Goal: Task Accomplishment & Management: Manage account settings

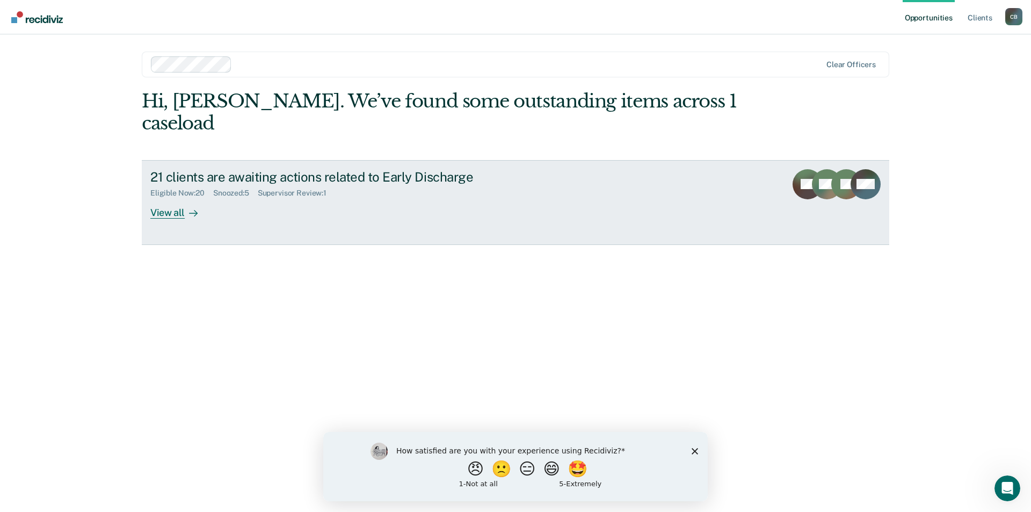
click at [167, 198] on div "View all" at bounding box center [180, 208] width 60 height 21
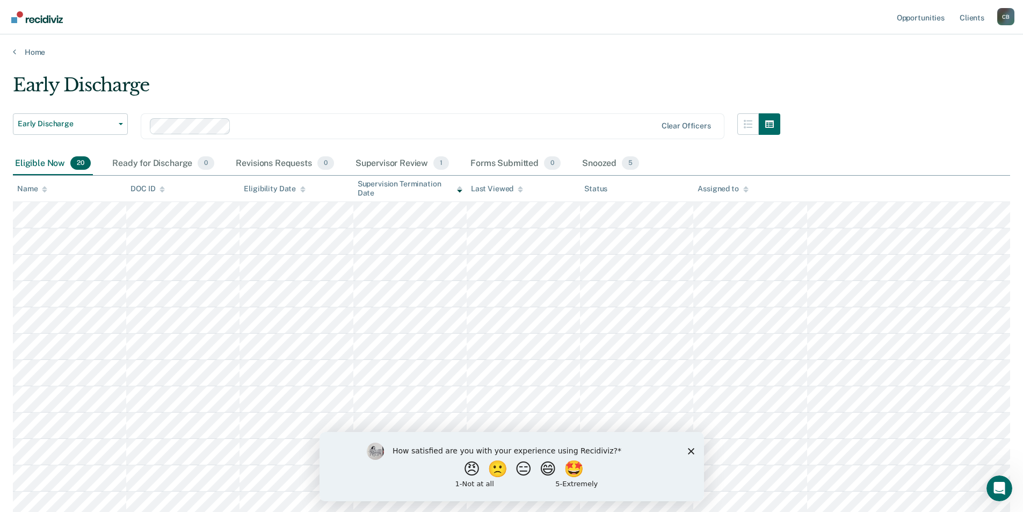
scroll to position [54, 0]
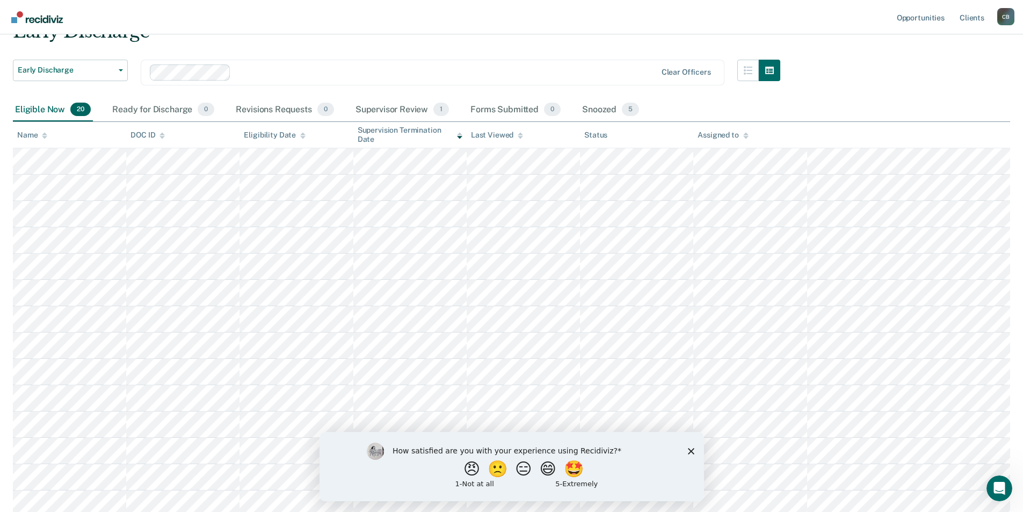
click at [691, 451] on polygon "Close survey" at bounding box center [691, 450] width 6 height 6
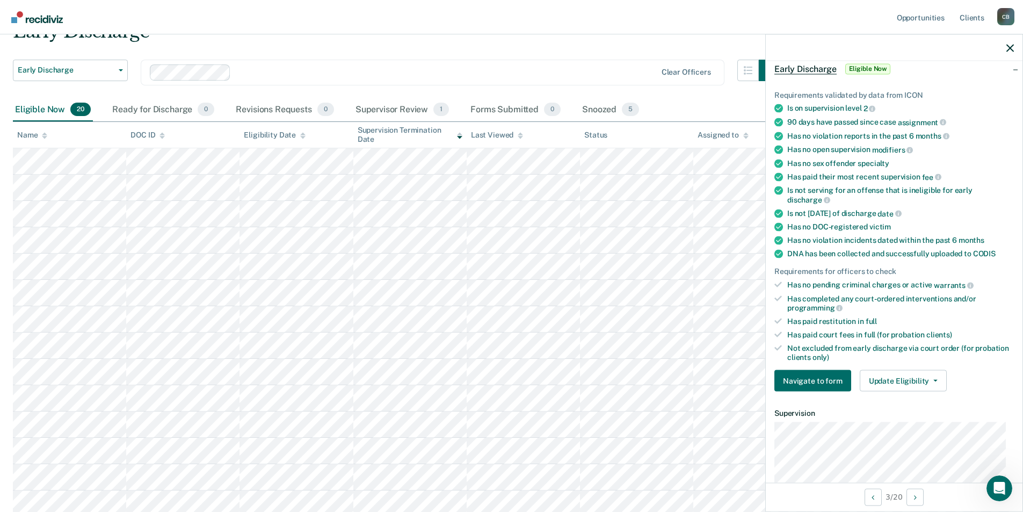
scroll to position [161, 0]
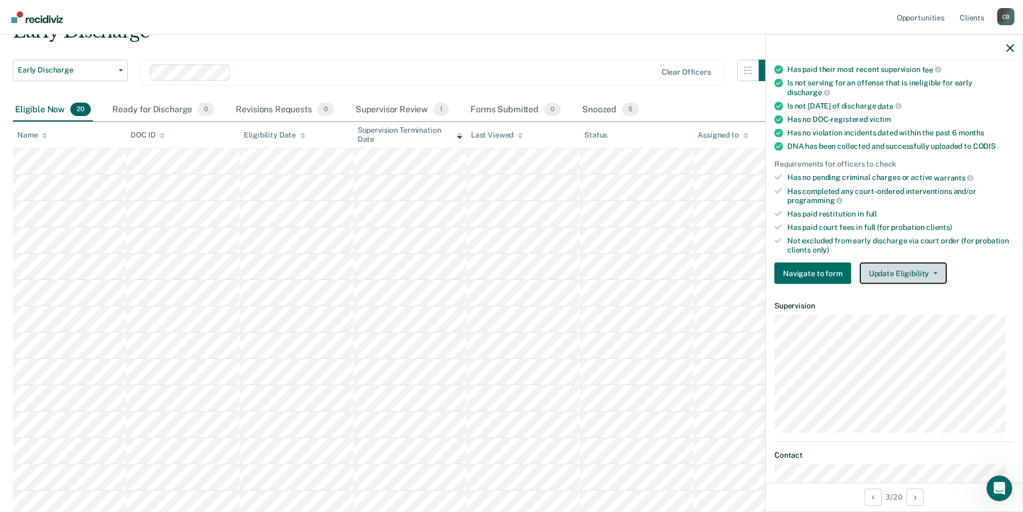
click at [928, 269] on button "Update Eligibility" at bounding box center [903, 273] width 87 height 21
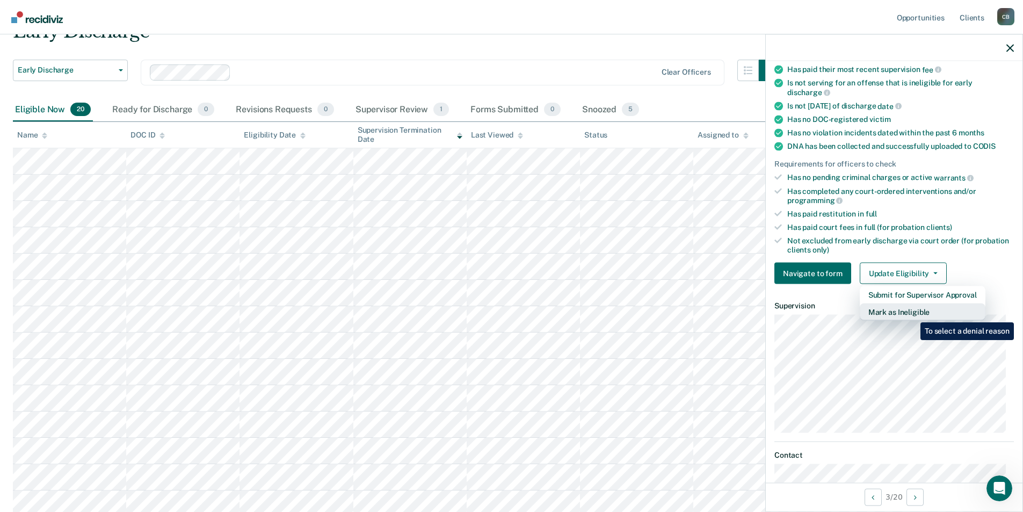
click at [913, 314] on button "Mark as Ineligible" at bounding box center [923, 311] width 126 height 17
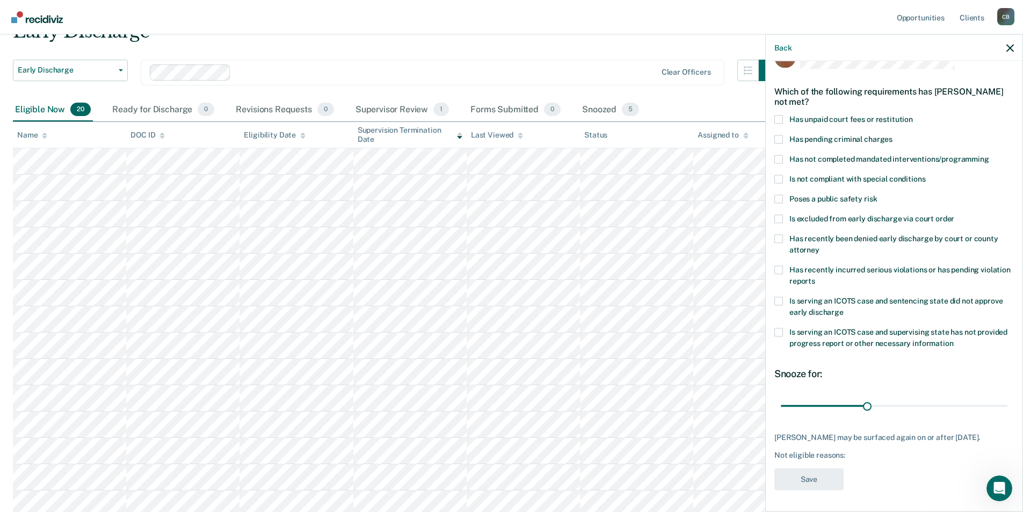
scroll to position [27, 0]
click at [851, 120] on span "Has unpaid court fees or restitution" at bounding box center [852, 119] width 124 height 9
click at [913, 116] on input "Has unpaid court fees or restitution" at bounding box center [913, 116] width 0 height 0
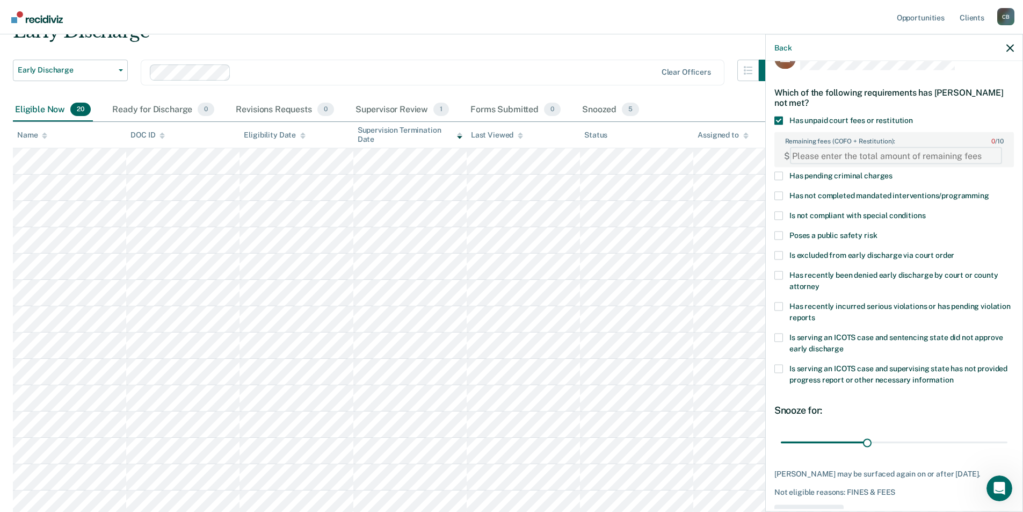
paste FEESReasonInput "2141.11"
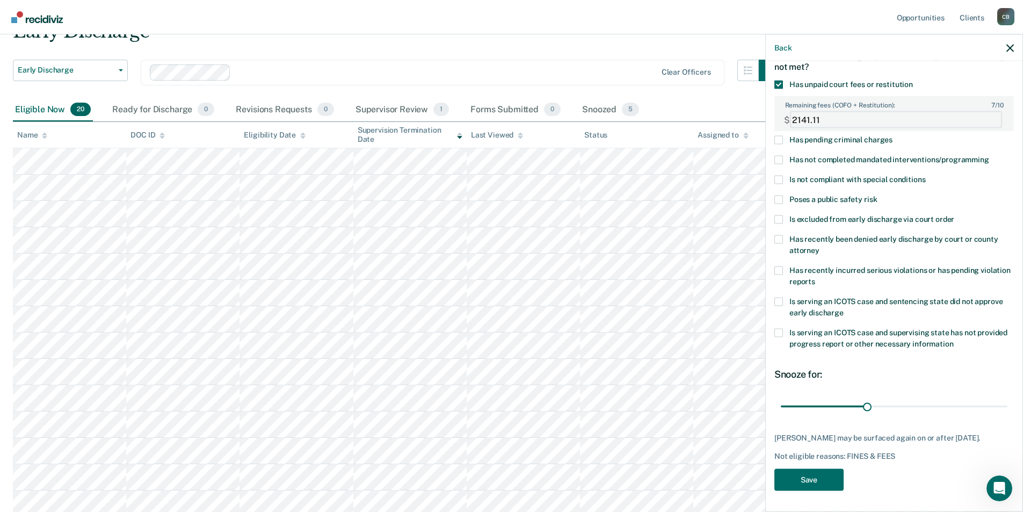
type FEESReasonInput "2141.11"
click at [923, 408] on input "range" at bounding box center [894, 406] width 227 height 19
click at [941, 405] on input "range" at bounding box center [894, 406] width 227 height 19
type input "63"
click at [955, 405] on input "range" at bounding box center [894, 406] width 227 height 19
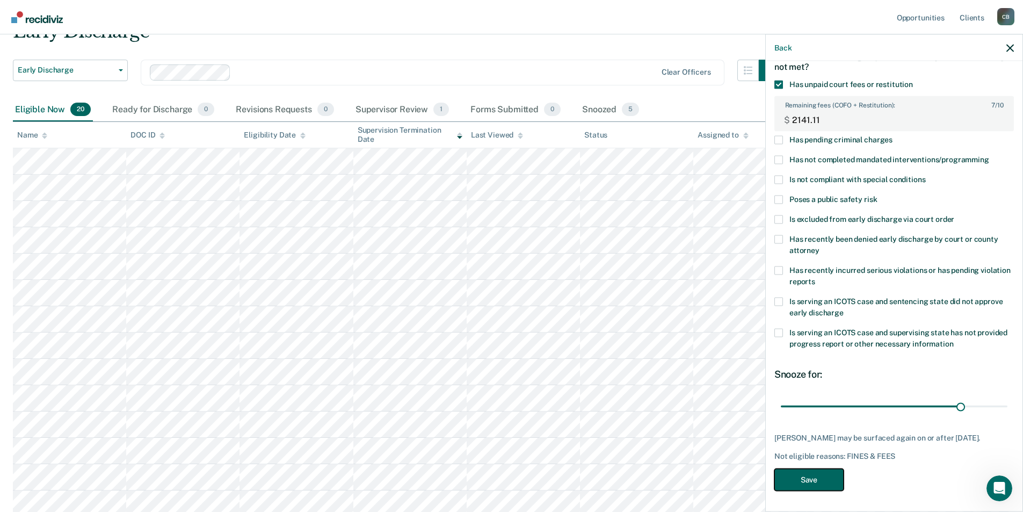
click at [809, 480] on button "Save" at bounding box center [809, 480] width 69 height 22
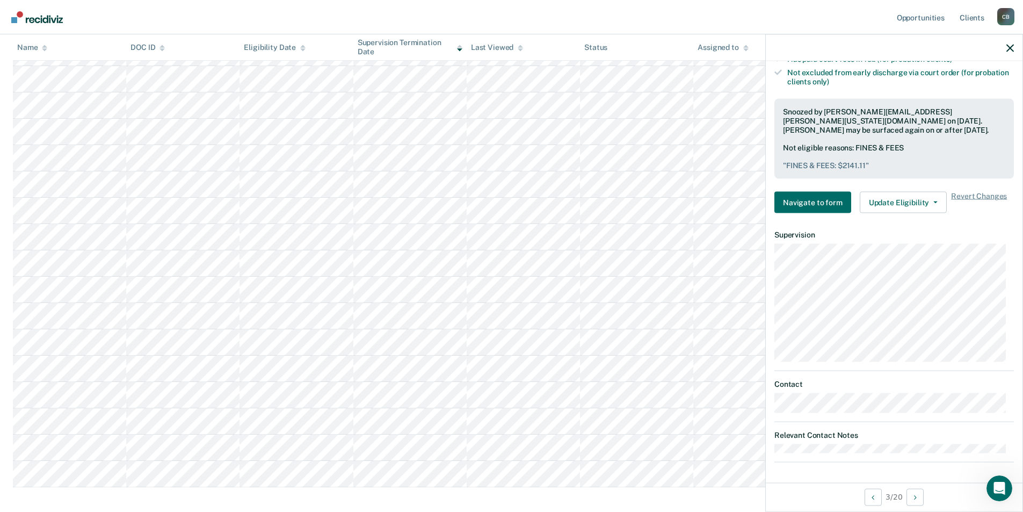
scroll to position [267, 0]
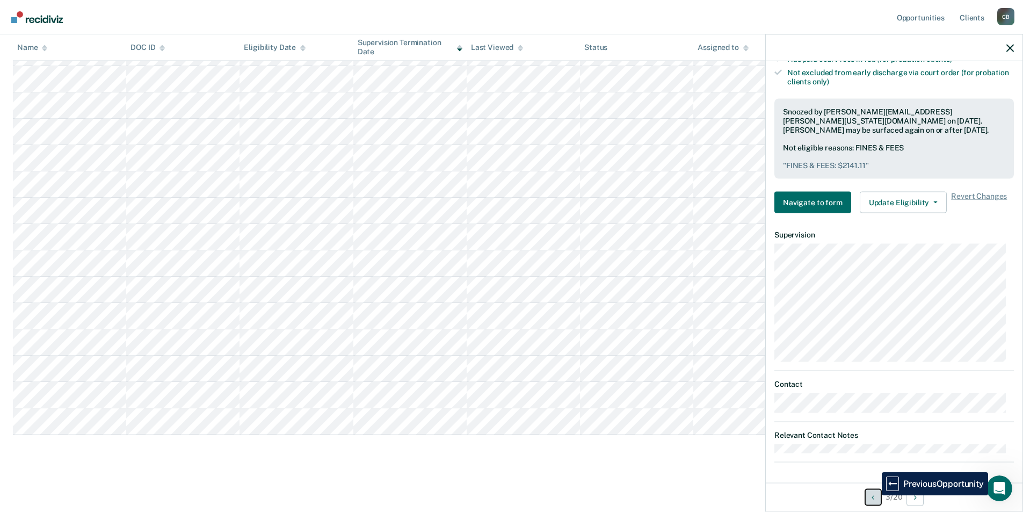
click at [874, 495] on button "Previous Opportunity" at bounding box center [873, 496] width 17 height 17
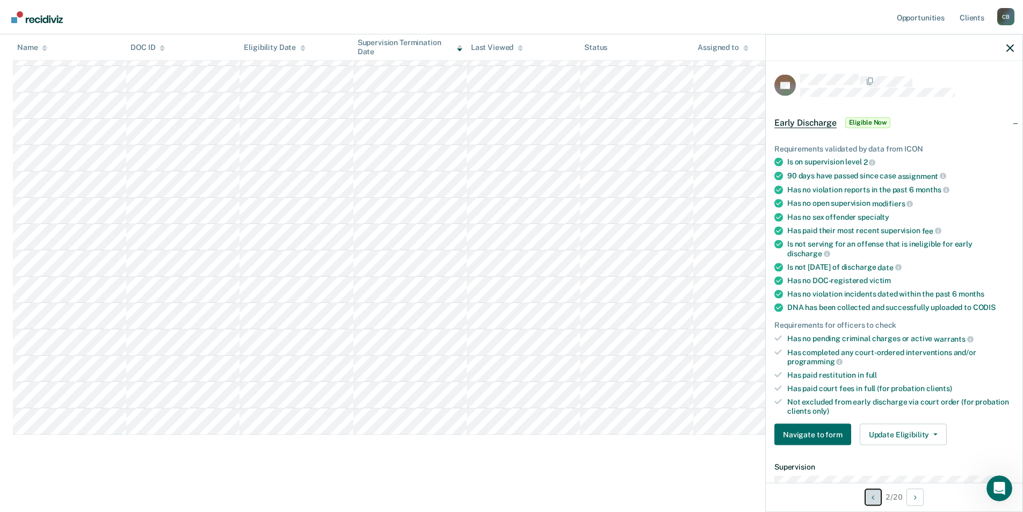
scroll to position [106, 0]
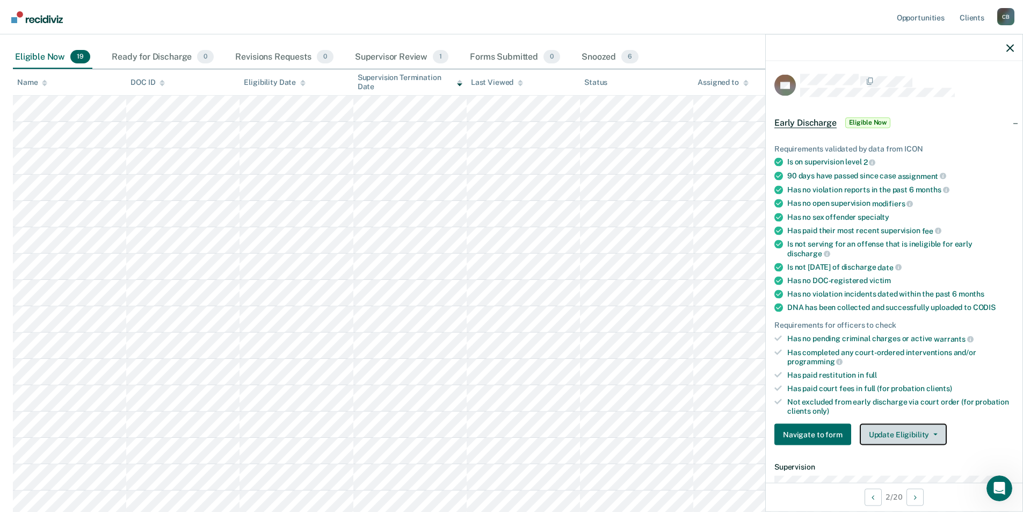
click at [913, 427] on button "Update Eligibility" at bounding box center [903, 434] width 87 height 21
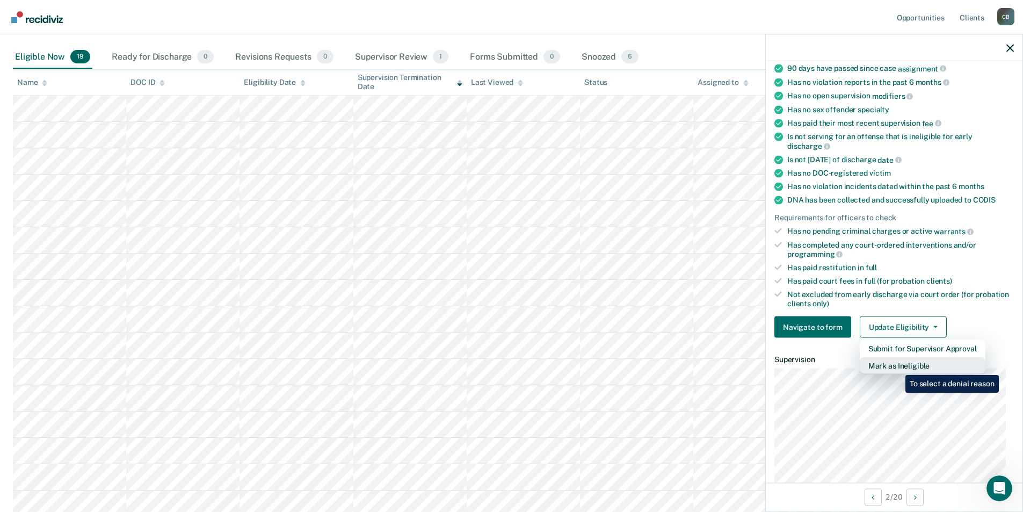
click at [898, 367] on button "Mark as Ineligible" at bounding box center [923, 365] width 126 height 17
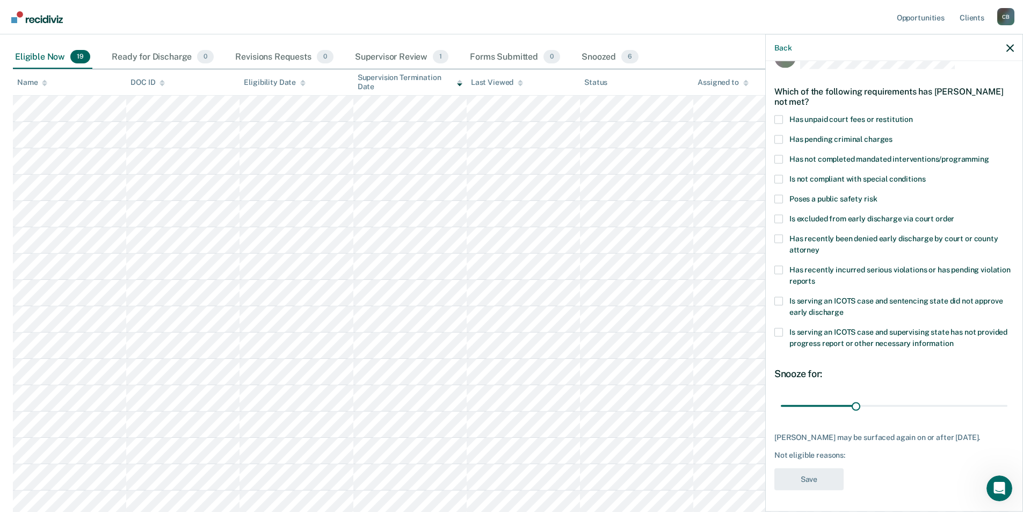
click at [919, 214] on span "Is excluded from early discharge via court order" at bounding box center [872, 218] width 165 height 9
click at [954, 214] on input "Is excluded from early discharge via court order" at bounding box center [954, 214] width 0 height 0
click at [927, 296] on span "Is serving an ICOTS case and sentencing state did not approve early discharge" at bounding box center [896, 306] width 213 height 20
click at [844, 308] on input "Is serving an ICOTS case and sentencing state did not approve early discharge" at bounding box center [844, 308] width 0 height 0
click at [817, 484] on button "Save" at bounding box center [809, 479] width 69 height 22
